Goal: Information Seeking & Learning: Learn about a topic

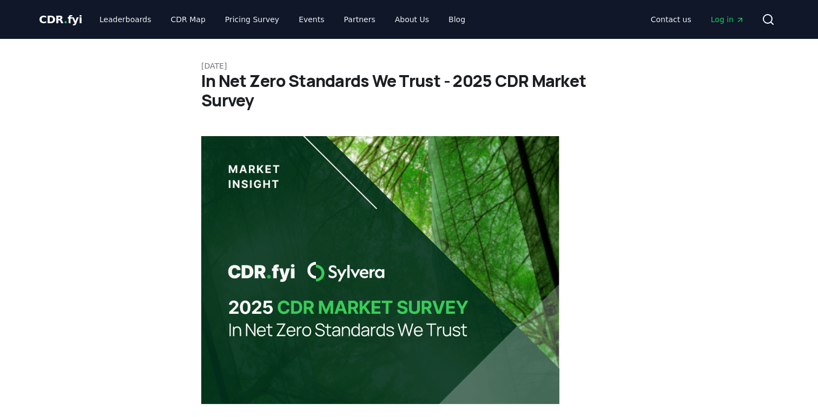
click at [55, 17] on span "CDR . fyi" at bounding box center [60, 19] width 43 height 13
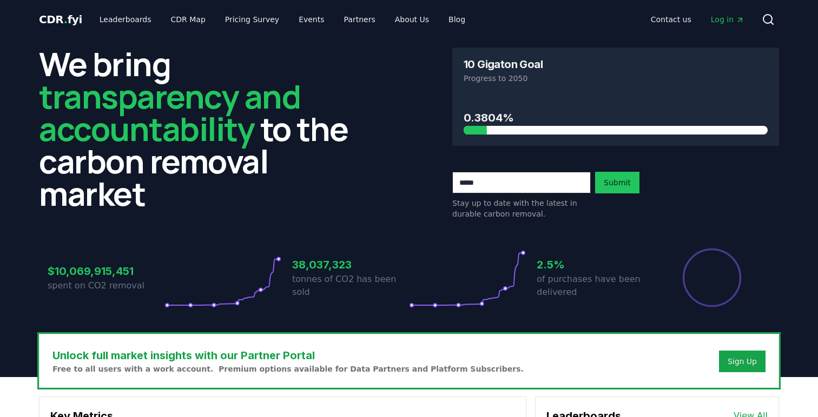
click at [730, 21] on span "Log in" at bounding box center [728, 19] width 34 height 11
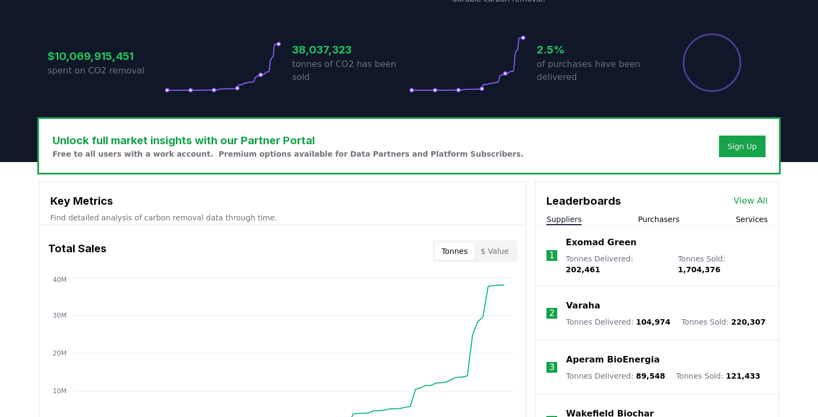
scroll to position [220, 0]
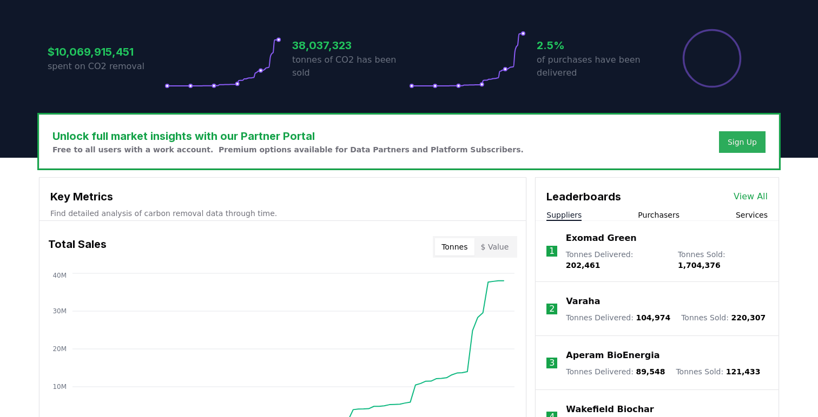
click at [746, 141] on div "Sign Up" at bounding box center [741, 142] width 29 height 11
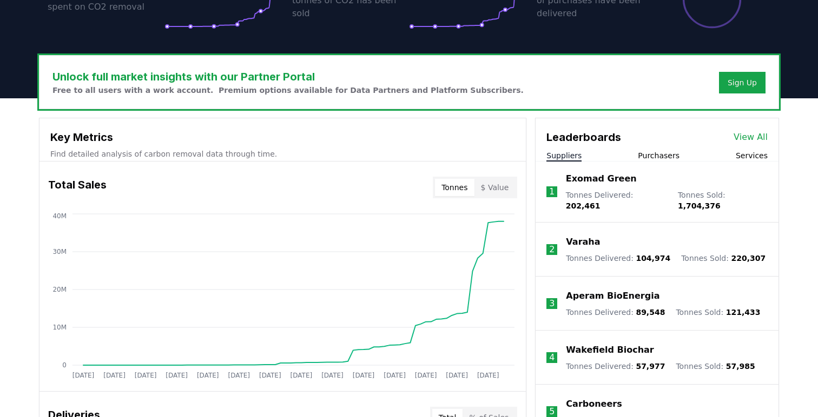
scroll to position [277, 0]
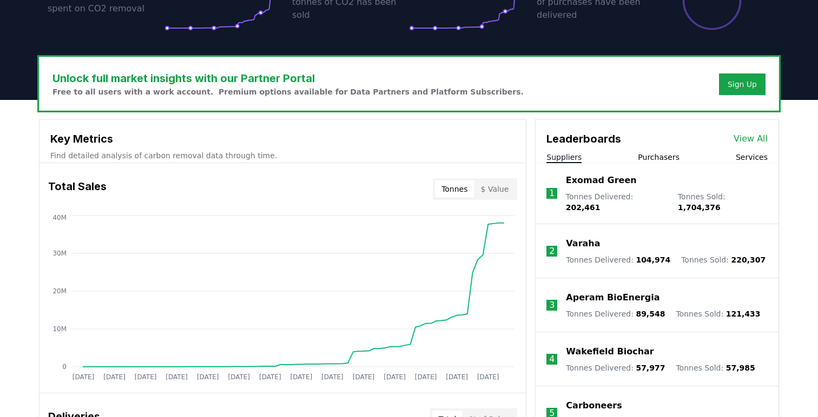
click at [502, 193] on button "$ Value" at bounding box center [494, 189] width 41 height 17
click at [456, 191] on button "Tonnes" at bounding box center [454, 189] width 39 height 17
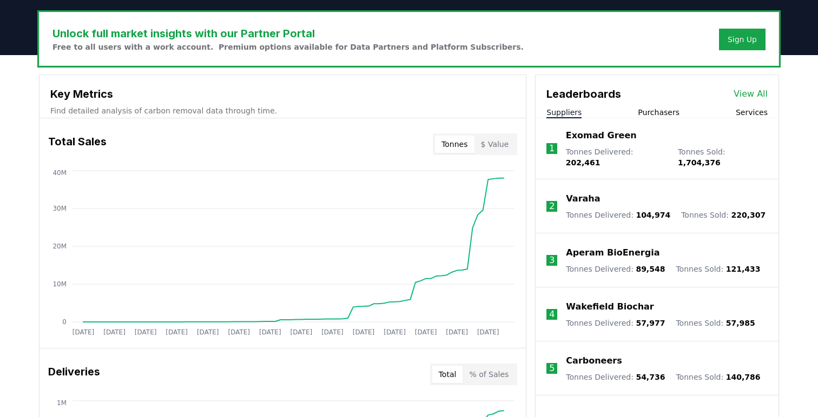
scroll to position [0, 0]
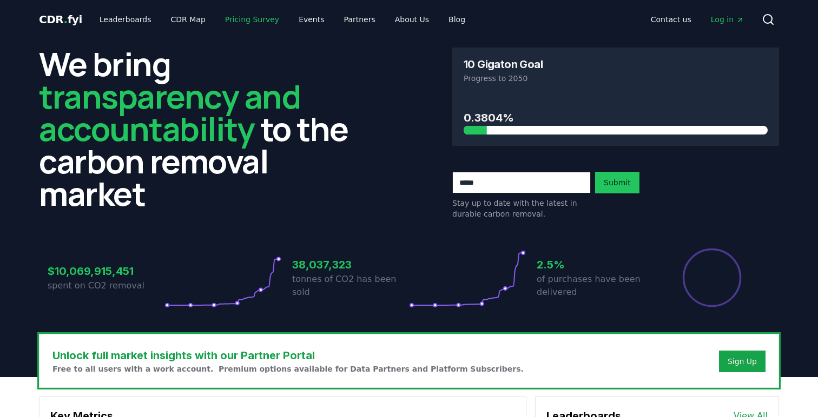
click at [247, 19] on link "Pricing Survey" at bounding box center [251, 19] width 71 height 19
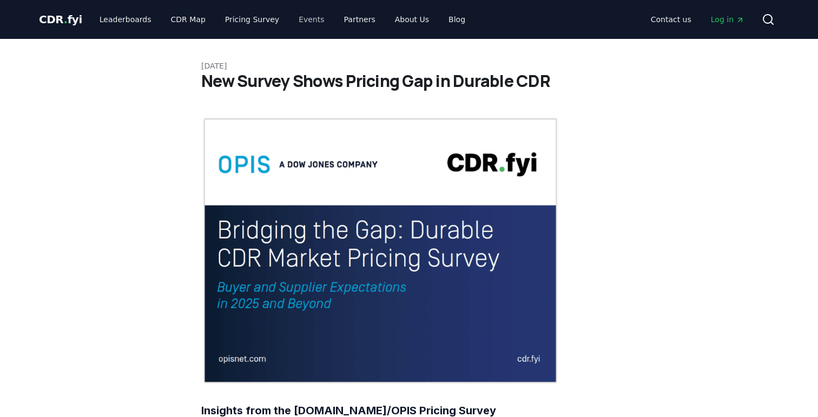
click at [299, 24] on link "Events" at bounding box center [311, 19] width 43 height 19
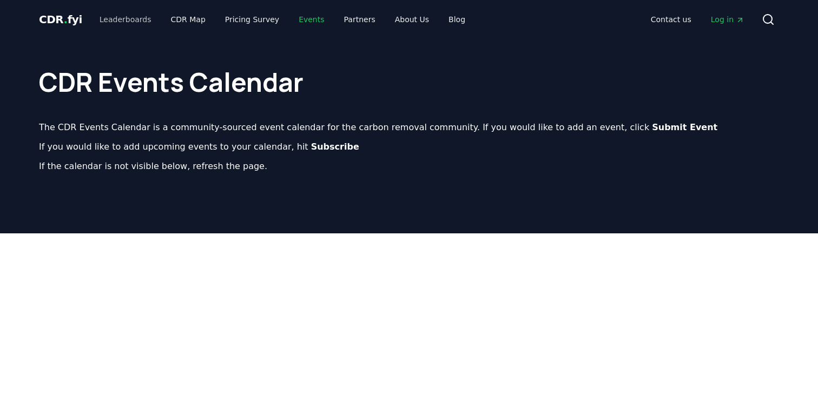
click at [115, 21] on link "Leaderboards" at bounding box center [125, 19] width 69 height 19
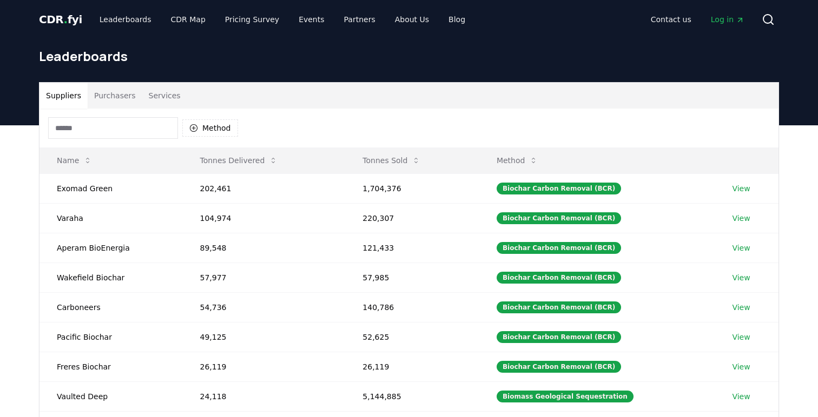
click at [96, 101] on button "Purchasers" at bounding box center [115, 96] width 55 height 26
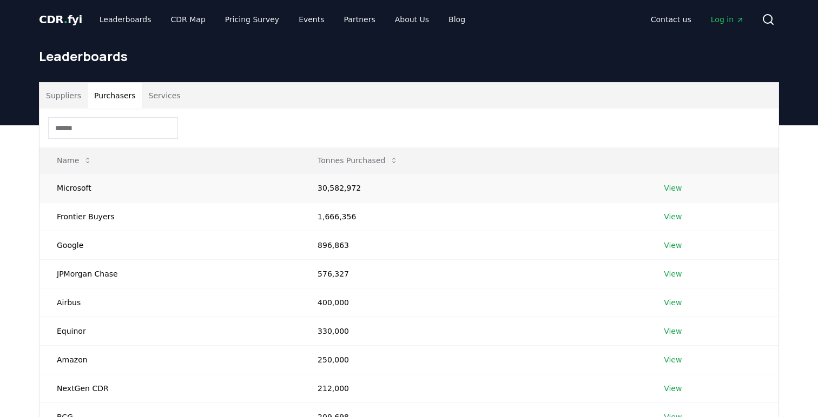
click at [674, 183] on link "View" at bounding box center [673, 188] width 18 height 11
